Goal: Task Accomplishment & Management: Manage account settings

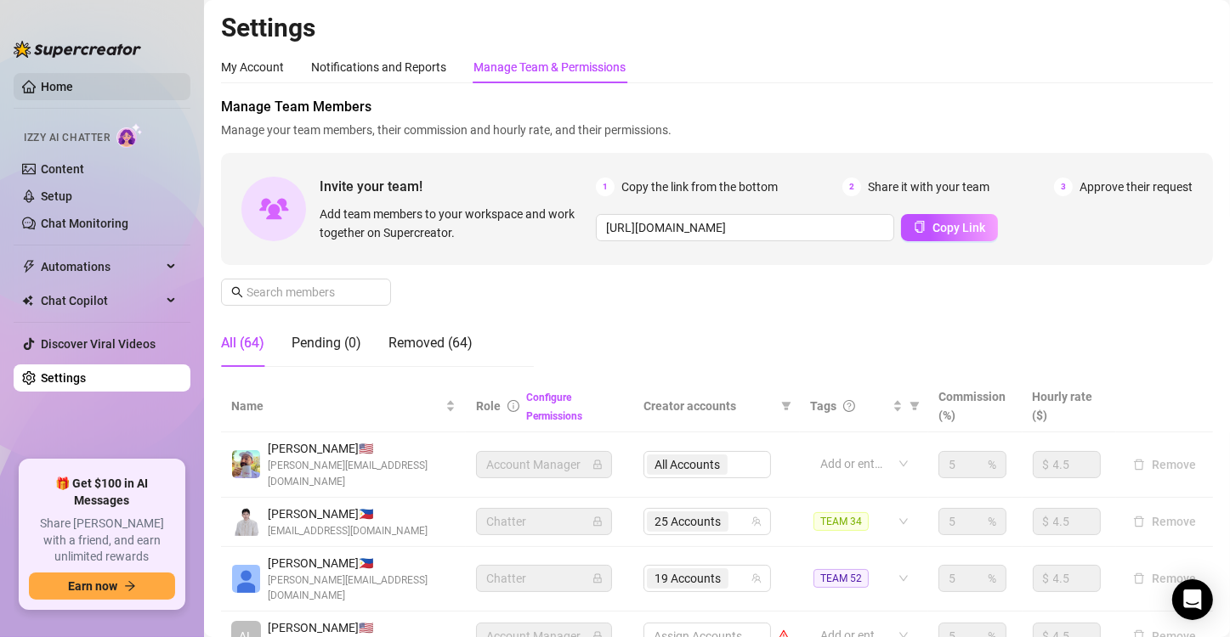
click at [73, 80] on link "Home" at bounding box center [57, 87] width 32 height 14
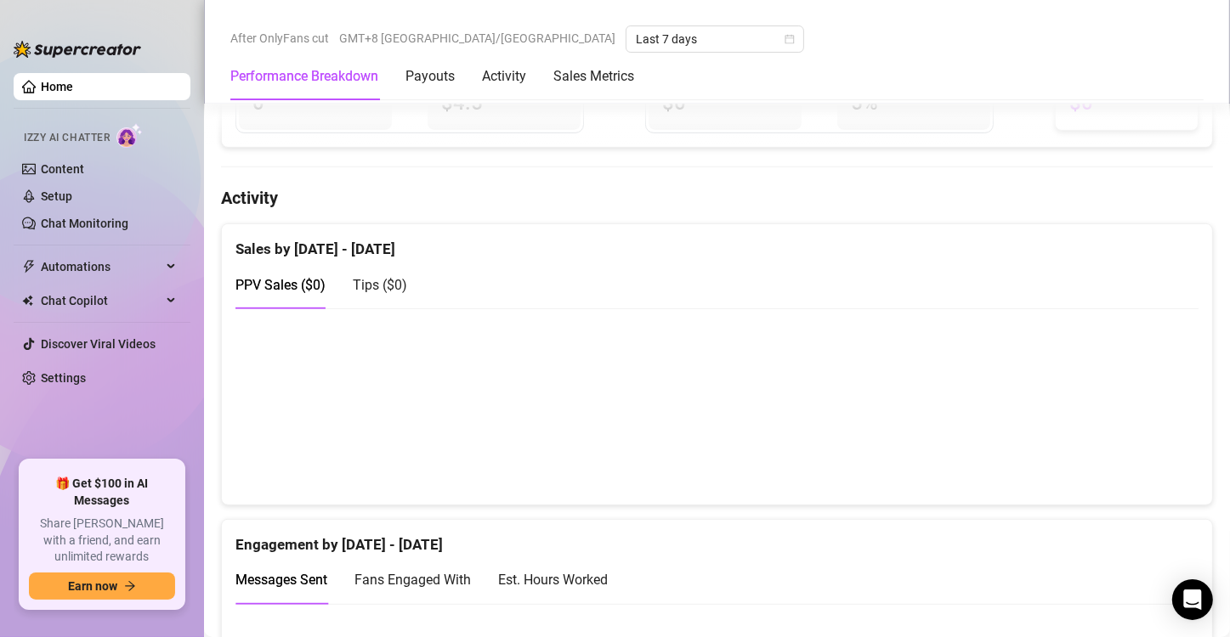
scroll to position [734, 0]
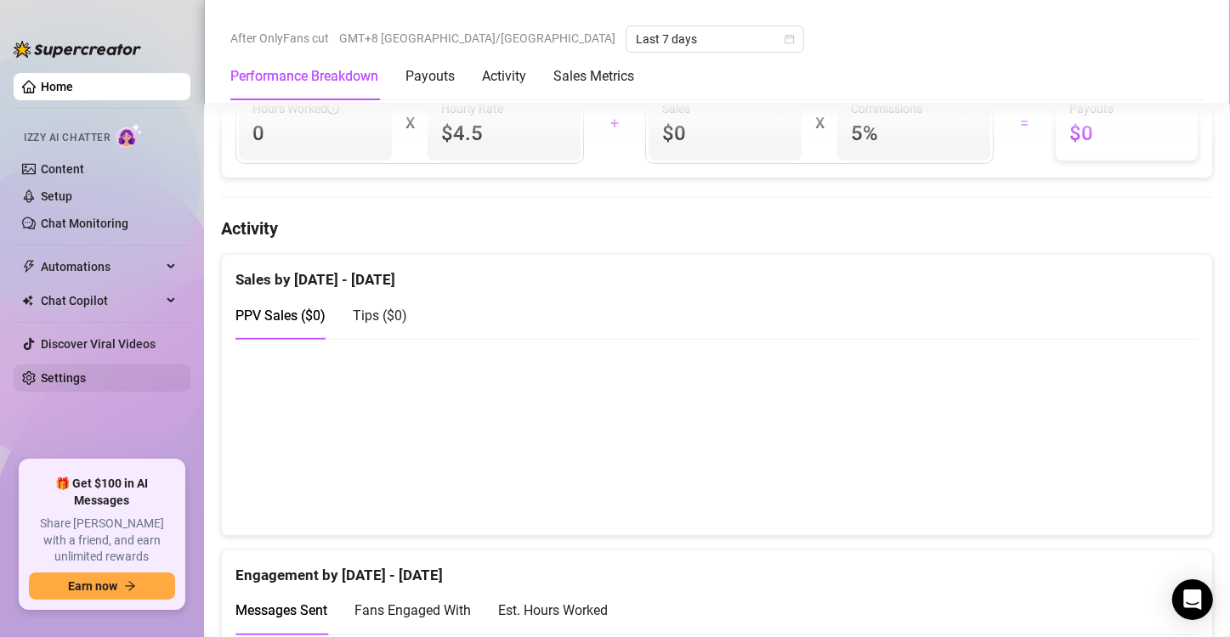
click at [59, 379] on link "Settings" at bounding box center [63, 378] width 45 height 14
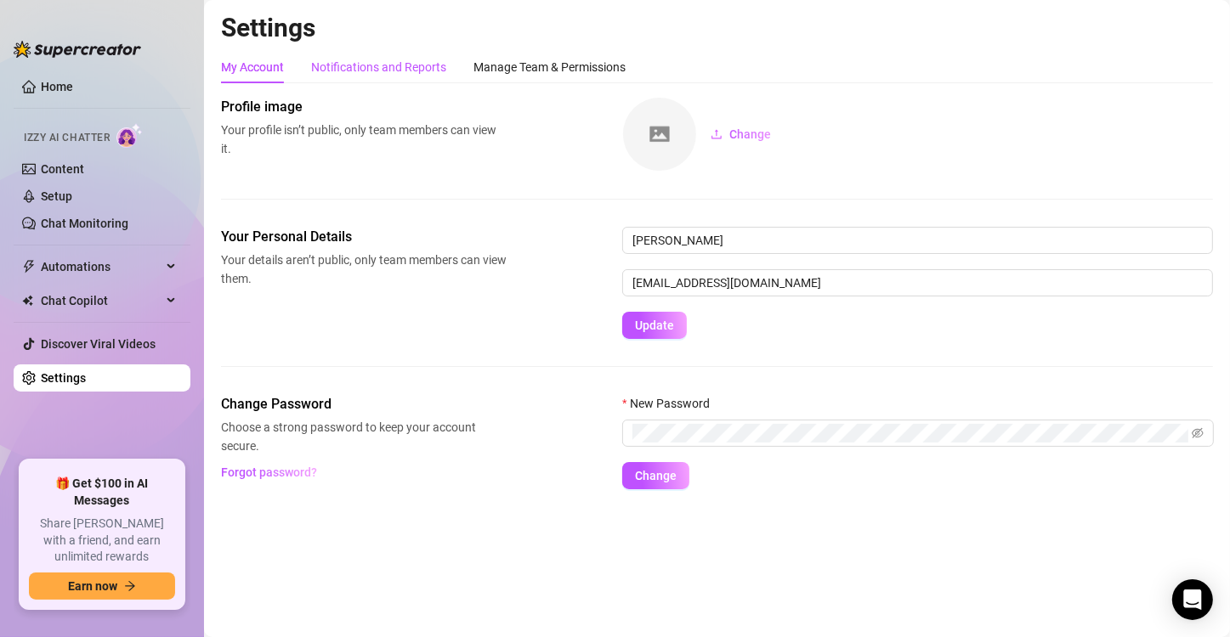
click at [380, 64] on div "Notifications and Reports" at bounding box center [378, 67] width 135 height 19
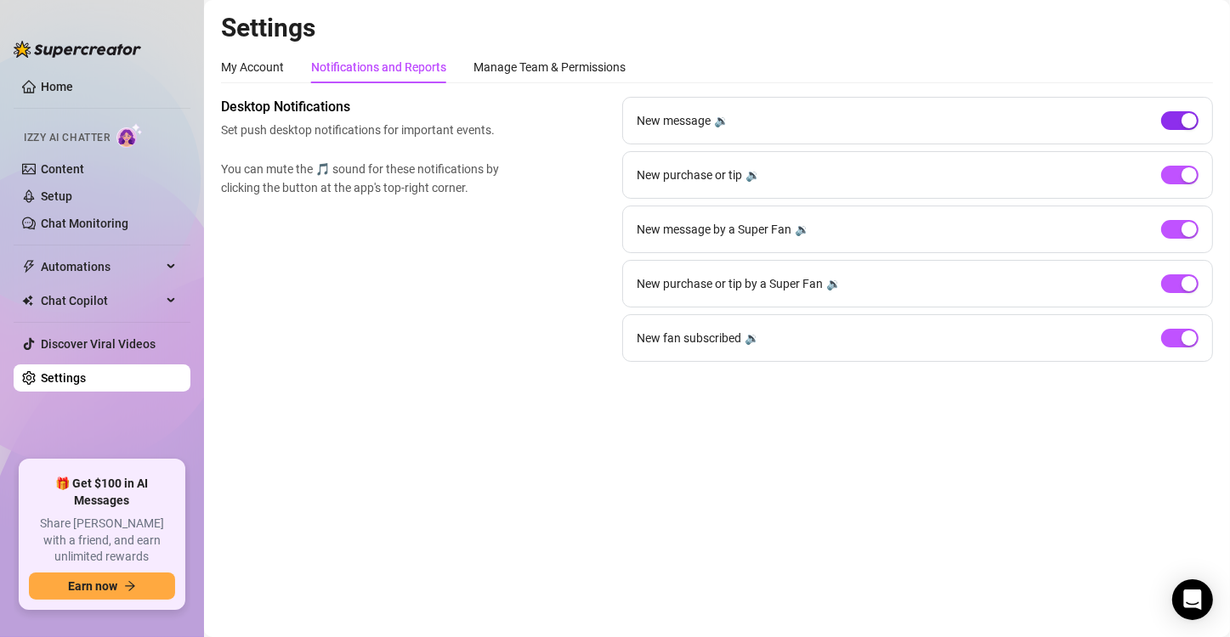
click at [1186, 116] on div "button" at bounding box center [1188, 120] width 15 height 15
click at [1175, 173] on span "button" at bounding box center [1179, 175] width 37 height 19
click at [1175, 169] on div "button" at bounding box center [1170, 174] width 15 height 15
click at [1192, 230] on div "button" at bounding box center [1188, 229] width 15 height 15
click at [1192, 331] on div "button" at bounding box center [1188, 338] width 15 height 15
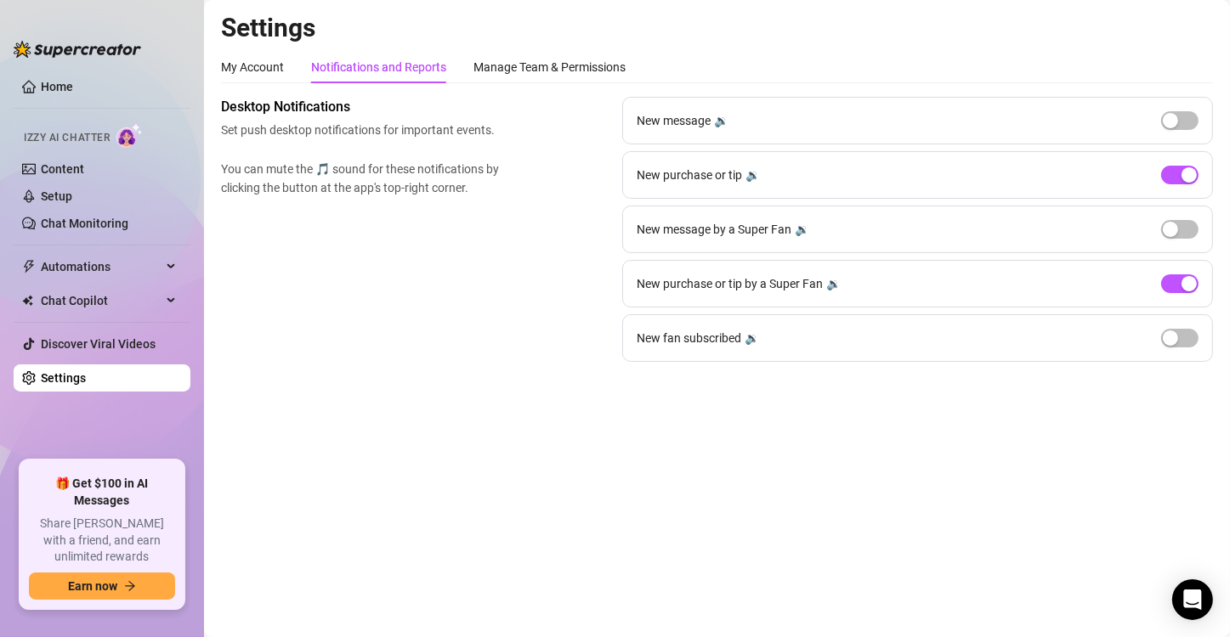
click at [1184, 295] on div "New purchase or tip by a Super Fan 🔉" at bounding box center [917, 284] width 591 height 48
click at [1187, 280] on div "button" at bounding box center [1188, 283] width 15 height 15
click at [1185, 175] on div "button" at bounding box center [1188, 174] width 15 height 15
click at [69, 87] on link "Home" at bounding box center [57, 87] width 32 height 14
